Goal: Information Seeking & Learning: Learn about a topic

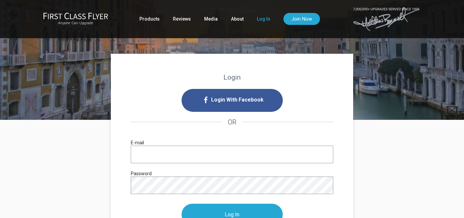
click at [164, 155] on input "E-mail" at bounding box center [232, 155] width 202 height 18
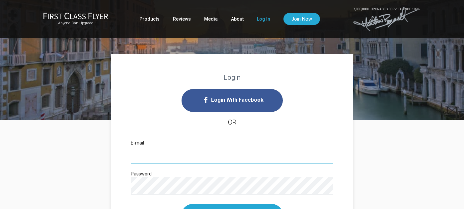
click at [144, 152] on input "E-mail" at bounding box center [232, 155] width 202 height 18
paste input "bru5xbg*ywt7yrj-MDY"
type input "bru5xbg*ywt7yrj-MDY"
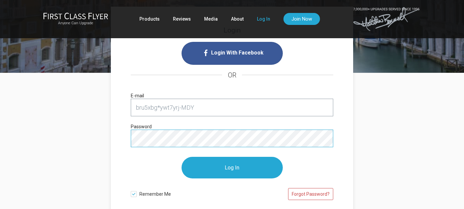
scroll to position [48, 0]
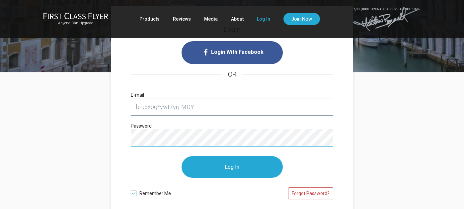
click at [170, 140] on form "bru5xbg*ywt7yrj-MDY E-mail Password Log In Remember Me Forgot Password?" at bounding box center [232, 151] width 202 height 107
click at [307, 155] on p "Log In" at bounding box center [232, 166] width 202 height 35
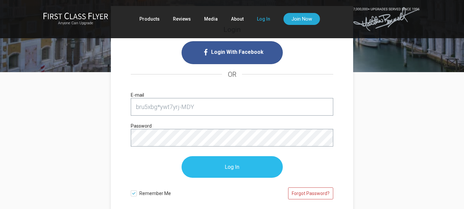
click at [234, 166] on input "Log In" at bounding box center [231, 167] width 101 height 22
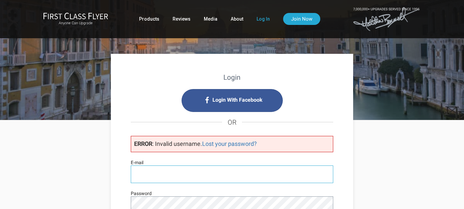
click at [237, 170] on input "E-mail" at bounding box center [232, 174] width 202 height 18
type input "gdcohen@gmail.com"
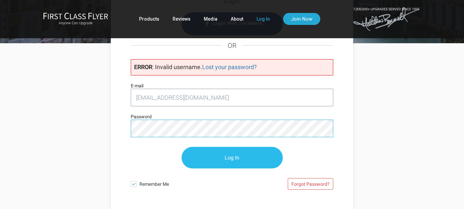
scroll to position [79, 0]
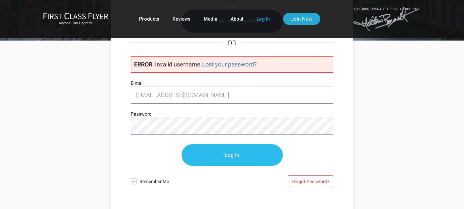
click at [233, 153] on input "Log In" at bounding box center [231, 155] width 101 height 22
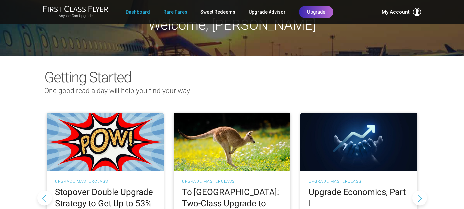
scroll to position [14, 0]
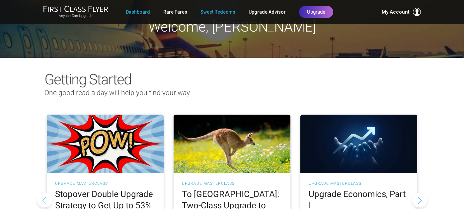
click at [221, 11] on link "Sweet Redeems" at bounding box center [217, 12] width 35 height 12
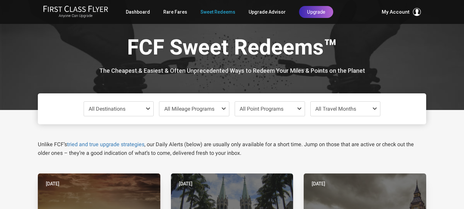
click at [127, 107] on span "All Destinations" at bounding box center [119, 109] width 70 height 14
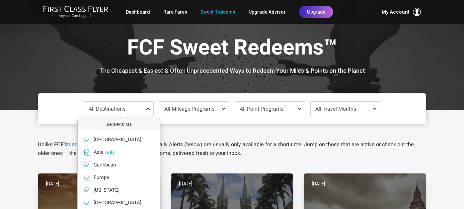
click at [97, 149] on span "Asia" at bounding box center [99, 152] width 10 height 6
click at [0, 0] on input "Asia only" at bounding box center [0, 0] width 0 height 0
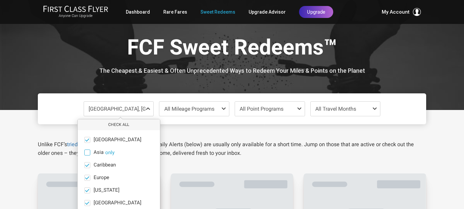
click at [96, 150] on span "Asia" at bounding box center [99, 152] width 10 height 6
click at [0, 0] on input "Asia only" at bounding box center [0, 0] width 0 height 0
click at [110, 152] on button "only" at bounding box center [109, 152] width 9 height 6
click at [340, 105] on span "All Travel Months" at bounding box center [335, 108] width 41 height 6
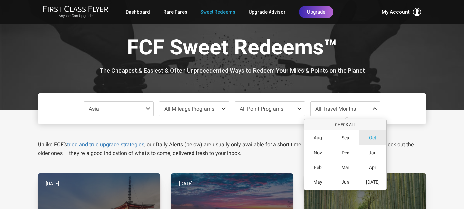
click at [372, 135] on span "Oct" at bounding box center [372, 138] width 7 height 6
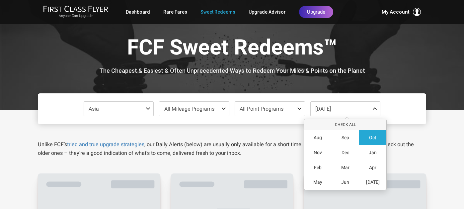
click at [253, 129] on div "Unlike FCF’s tried and true upgrade strategies , our Daily Alerts (below) are u…" at bounding box center [232, 140] width 398 height 33
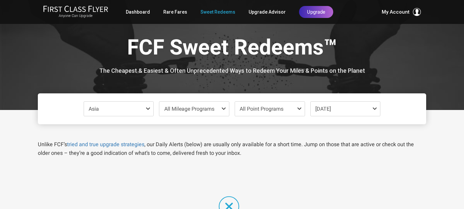
click at [337, 110] on span "Oct 2025" at bounding box center [345, 109] width 70 height 14
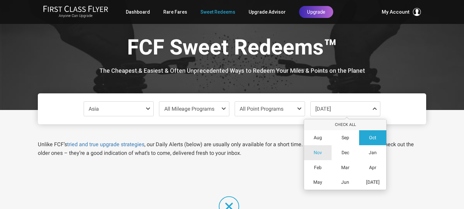
click at [318, 150] on span "Nov" at bounding box center [317, 153] width 8 height 6
click at [158, 133] on div "Unlike FCF’s tried and true upgrade strategies , our Daily Alerts (below) are u…" at bounding box center [232, 140] width 398 height 33
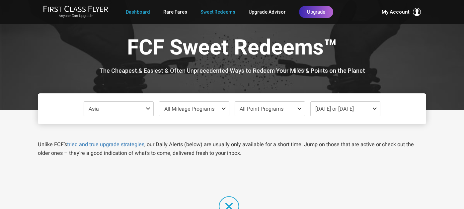
click at [143, 11] on link "Dashboard" at bounding box center [138, 12] width 24 height 12
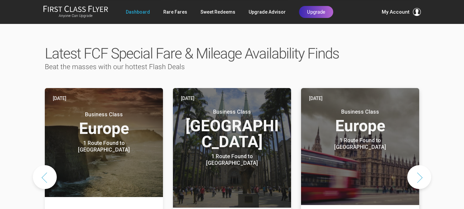
scroll to position [312, 0]
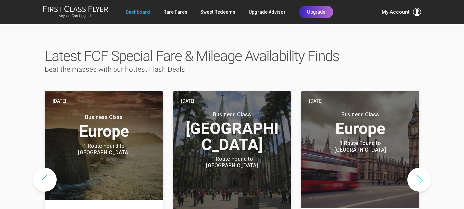
click at [422, 168] on button "Next slide" at bounding box center [419, 180] width 24 height 24
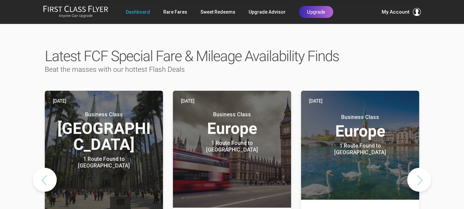
click at [417, 168] on button "Next slide" at bounding box center [419, 180] width 24 height 24
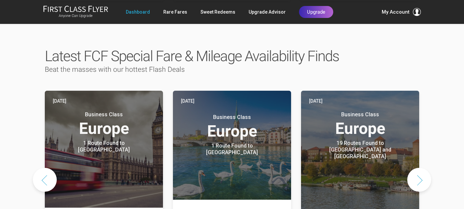
click at [419, 168] on button "Next slide" at bounding box center [419, 180] width 24 height 24
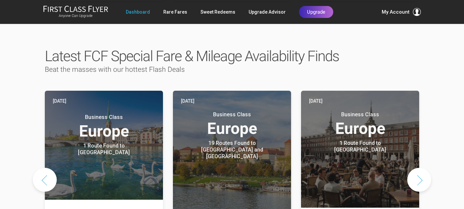
click at [417, 168] on button "Next slide" at bounding box center [419, 180] width 24 height 24
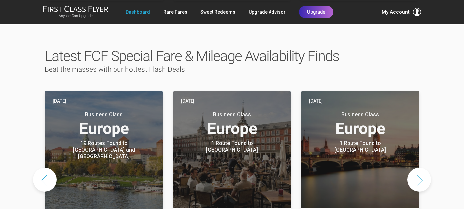
click at [417, 168] on button "Next slide" at bounding box center [419, 180] width 24 height 24
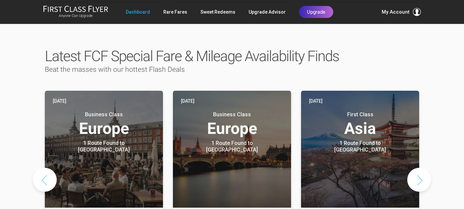
click at [41, 168] on button "Previous slide" at bounding box center [45, 180] width 24 height 24
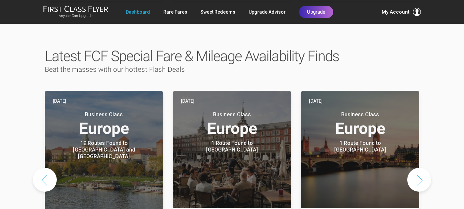
click at [35, 168] on button "Previous slide" at bounding box center [45, 180] width 24 height 24
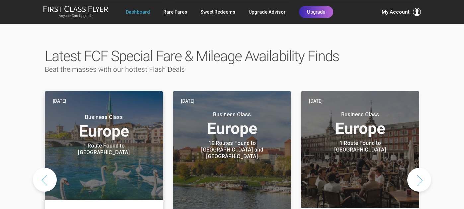
click at [83, 145] on header "Yesterday Business Class Europe 1 Route Found to Zurich Use These Miles / Point…" at bounding box center [104, 145] width 118 height 109
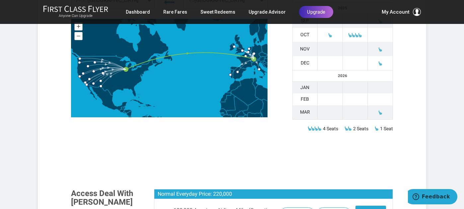
scroll to position [352, 0]
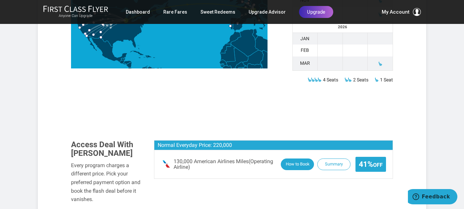
click at [297, 158] on button "How to Book" at bounding box center [297, 164] width 33 height 12
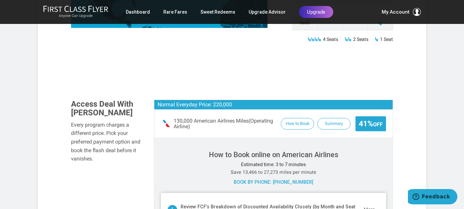
scroll to position [386, 0]
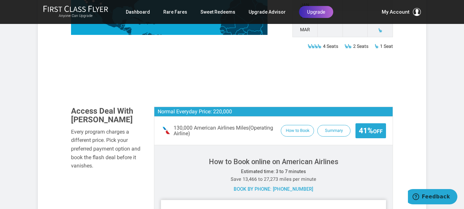
click at [245, 123] on div "130,000 American Airlines Miles (Operating Airline) How to Book Summary 41% Off" at bounding box center [273, 130] width 238 height 28
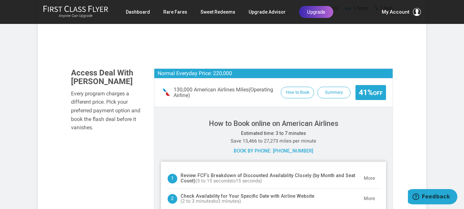
scroll to position [424, 0]
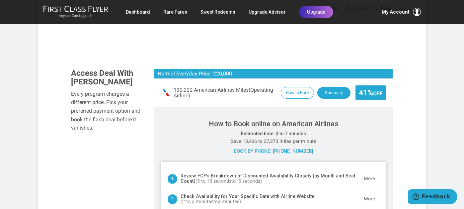
click at [329, 87] on button "Summary" at bounding box center [333, 93] width 33 height 12
